Goal: Task Accomplishment & Management: Complete application form

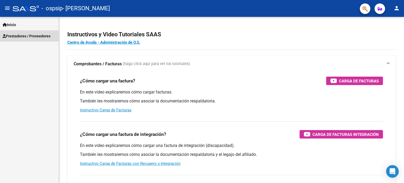
click at [17, 34] on span "Prestadores / Proveedores" at bounding box center [27, 36] width 48 height 6
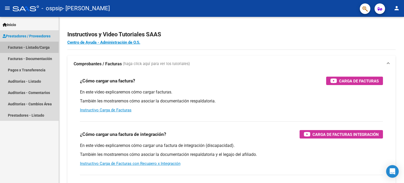
click at [17, 48] on link "Facturas - Listado/Carga" at bounding box center [29, 47] width 59 height 11
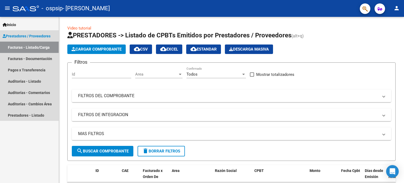
click at [47, 35] on span "Prestadores / Proveedores" at bounding box center [27, 36] width 48 height 6
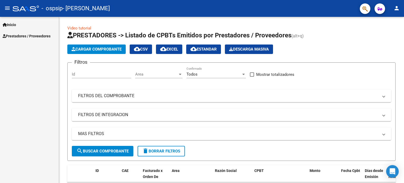
click at [47, 35] on span "Prestadores / Proveedores" at bounding box center [27, 36] width 48 height 6
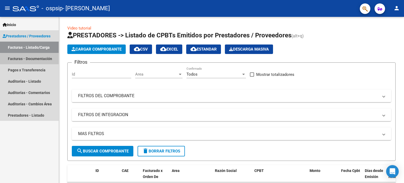
click at [48, 59] on link "Facturas - Documentación" at bounding box center [29, 58] width 59 height 11
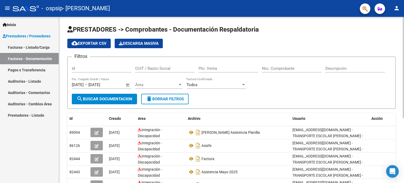
drag, startPoint x: 105, startPoint y: 62, endPoint x: 101, endPoint y: 70, distance: 9.4
click at [101, 70] on div "Id" at bounding box center [101, 66] width 59 height 11
click at [101, 70] on input "Id" at bounding box center [101, 68] width 59 height 5
click at [115, 72] on div "Id" at bounding box center [101, 66] width 59 height 11
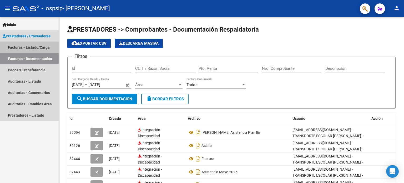
click at [34, 50] on link "Facturas - Listado/Carga" at bounding box center [29, 47] width 59 height 11
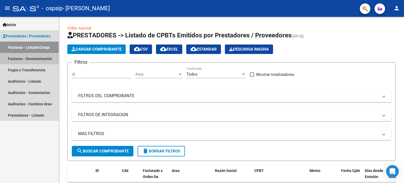
click at [37, 62] on link "Facturas - Documentación" at bounding box center [29, 58] width 59 height 11
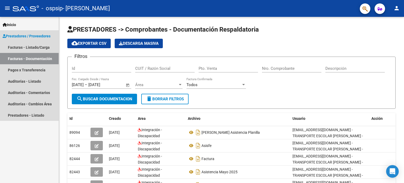
click at [35, 56] on link "Facturas - Documentación" at bounding box center [29, 58] width 59 height 11
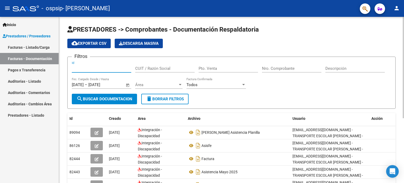
click at [80, 69] on input "Id" at bounding box center [101, 68] width 59 height 5
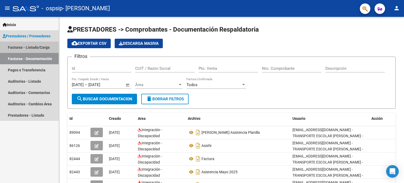
click at [25, 48] on link "Facturas - Listado/Carga" at bounding box center [29, 47] width 59 height 11
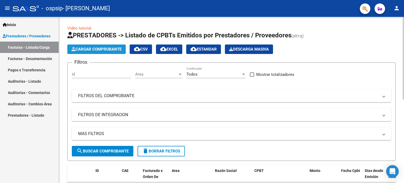
click at [93, 49] on span "Cargar Comprobante" at bounding box center [97, 49] width 50 height 5
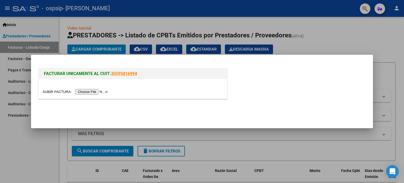
click at [91, 91] on input "file" at bounding box center [76, 92] width 67 height 6
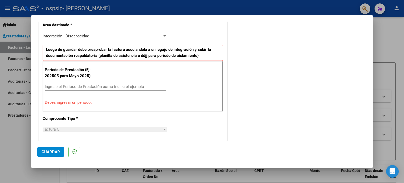
scroll to position [124, 0]
click at [64, 86] on input "Ingrese el Período de Prestación como indica el ejemplo" at bounding box center [105, 86] width 121 height 5
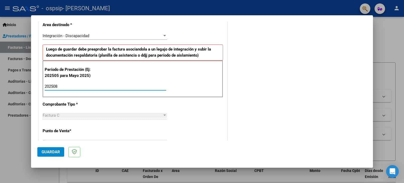
type input "202508"
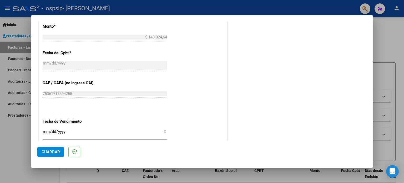
scroll to position [292, 0]
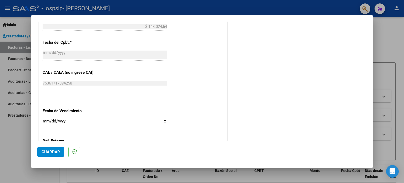
click at [163, 120] on input "Ingresar la fecha" at bounding box center [105, 123] width 124 height 8
type input "[DATE]"
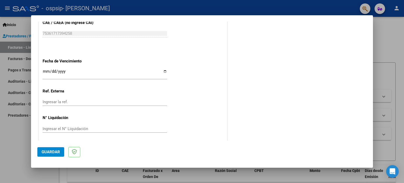
scroll to position [343, 0]
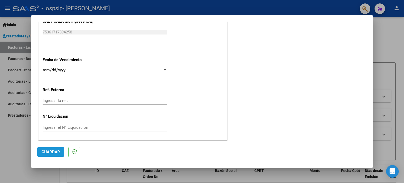
click at [50, 151] on span "Guardar" at bounding box center [51, 151] width 18 height 5
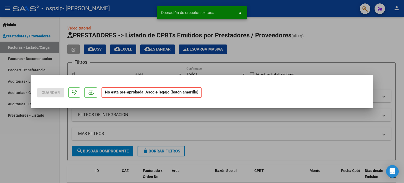
scroll to position [0, 0]
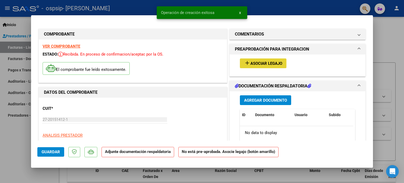
click at [271, 64] on span "Asociar Legajo" at bounding box center [266, 63] width 32 height 5
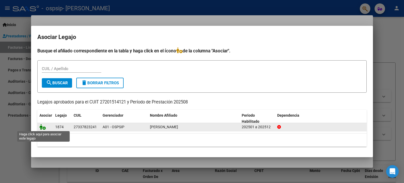
click at [42, 127] on icon at bounding box center [42, 127] width 6 height 6
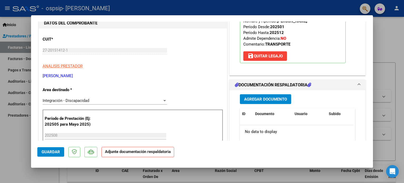
scroll to position [74, 0]
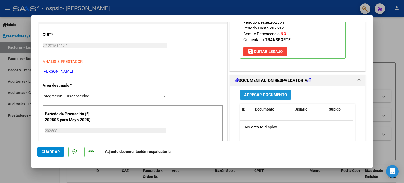
click at [253, 92] on span "Agregar Documento" at bounding box center [265, 94] width 43 height 5
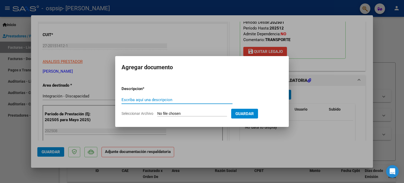
click at [155, 98] on input "Escriba aquí una descripcion" at bounding box center [176, 99] width 111 height 5
drag, startPoint x: 133, startPoint y: 101, endPoint x: 131, endPoint y: 115, distance: 14.3
click at [131, 115] on form "Descripcion * Escriba aquí una descripcion Seleccionar Archivo Guardar" at bounding box center [201, 101] width 161 height 38
click at [131, 115] on span "Seleccionar Archivo" at bounding box center [137, 113] width 32 height 4
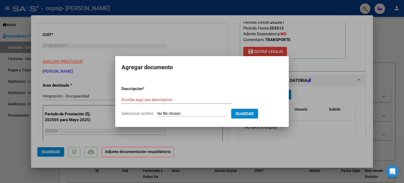
click at [157, 115] on input "Seleccionar Archivo" at bounding box center [192, 113] width 70 height 5
type input "C:\fakepath\[PERSON_NAME] agos 25.pdf"
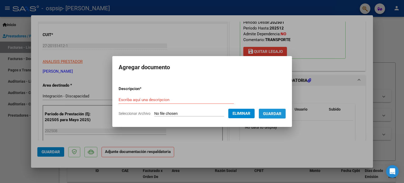
click at [274, 114] on span "Guardar" at bounding box center [272, 113] width 18 height 5
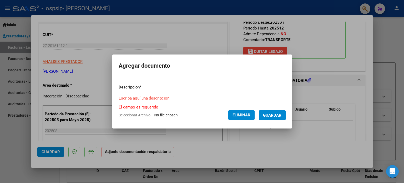
click at [153, 99] on input "Escriba aquí una descripcion" at bounding box center [176, 98] width 115 height 5
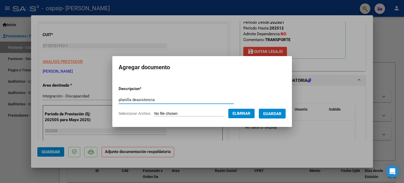
type input "planilla deasistencia"
click at [276, 115] on span "Guardar" at bounding box center [272, 113] width 18 height 5
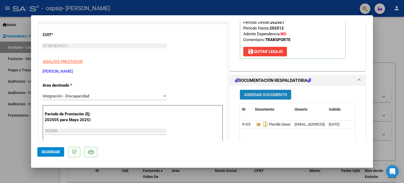
click at [275, 95] on span "Agregar Documento" at bounding box center [265, 94] width 43 height 5
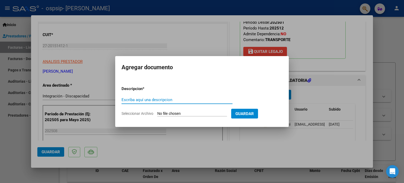
click at [149, 100] on input "Escriba aquí una descripcion" at bounding box center [176, 99] width 111 height 5
type input "factura 1003"
click at [131, 111] on span "Seleccionar Archivo" at bounding box center [137, 113] width 32 height 4
click at [157, 111] on input "Seleccionar Archivo" at bounding box center [192, 113] width 70 height 5
type input "C:\fakepath\27201514121_011_00006_00001003.pdf"
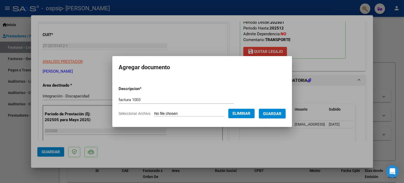
click at [278, 114] on span "Guardar" at bounding box center [272, 113] width 18 height 5
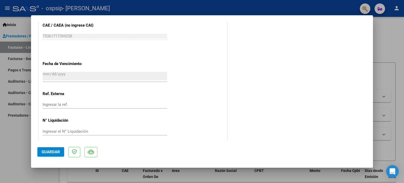
scroll to position [351, 0]
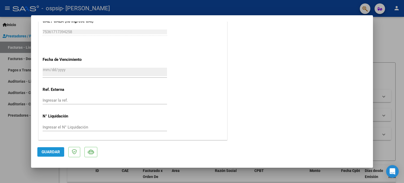
click at [50, 150] on span "Guardar" at bounding box center [51, 151] width 18 height 5
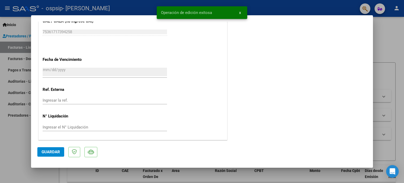
click at [382, 36] on div at bounding box center [202, 91] width 404 height 183
type input "$ 0,00"
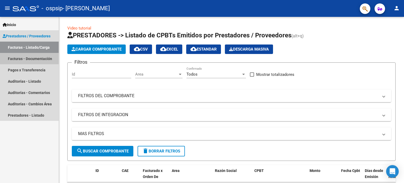
click at [40, 58] on link "Facturas - Documentación" at bounding box center [29, 58] width 59 height 11
